Goal: Navigation & Orientation: Find specific page/section

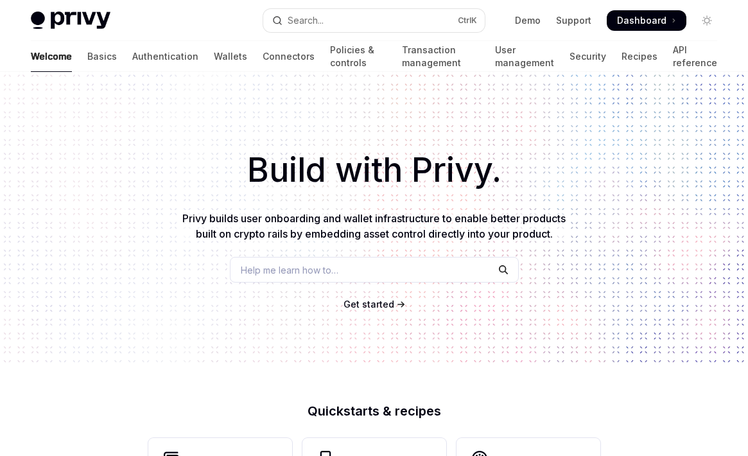
scroll to position [565, 0]
